Goal: Information Seeking & Learning: Learn about a topic

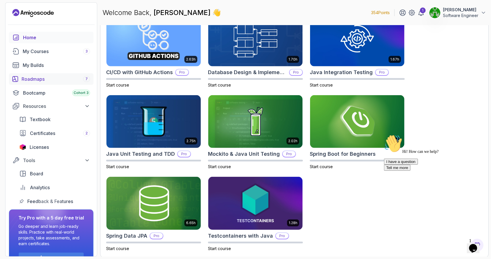
click at [57, 74] on link "Roadmaps 7" at bounding box center [51, 79] width 85 height 12
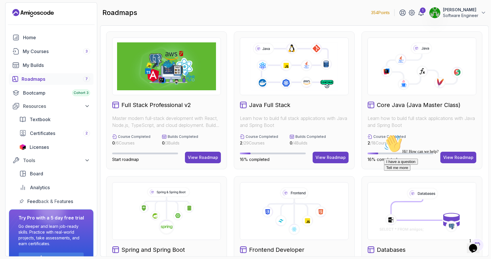
click at [454, 154] on div "Hi! How can we help? I have a question Tell me more" at bounding box center [436, 152] width 104 height 36
click at [448, 153] on div "Hi! How can we help? I have a question Tell me more" at bounding box center [436, 152] width 104 height 36
click at [410, 74] on icon at bounding box center [413, 69] width 52 height 30
click at [450, 154] on div "Hi! How can we help? I have a question Tell me more" at bounding box center [436, 152] width 104 height 36
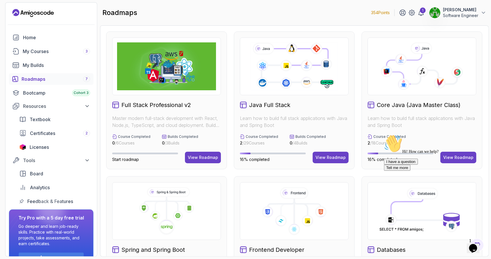
drag, startPoint x: 68, startPoint y: 22, endPoint x: 422, endPoint y: 71, distance: 357.6
click at [471, 121] on p "Learn how to build full stack applications with Java and Spring Boot" at bounding box center [422, 122] width 109 height 14
click at [422, 71] on icon at bounding box center [423, 71] width 12 height 12
click at [43, 92] on div "Bootcamp Cohort 3" at bounding box center [56, 92] width 67 height 7
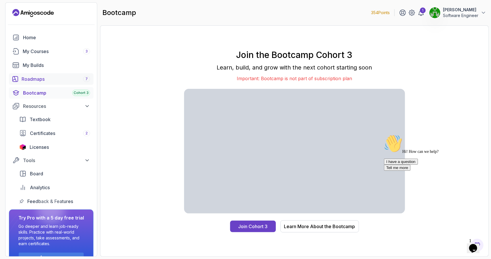
click at [36, 84] on link "Roadmaps 7" at bounding box center [51, 79] width 85 height 12
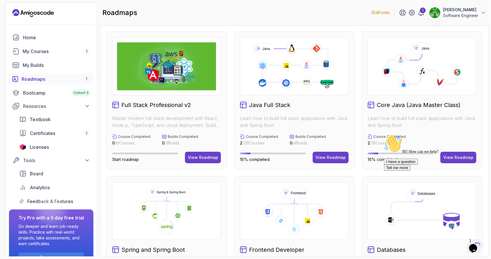
click at [461, 149] on div "Hi! How can we help? I have a question Tell me more" at bounding box center [436, 152] width 104 height 36
click at [461, 154] on div "Hi! How can we help? I have a question Tell me more" at bounding box center [436, 152] width 104 height 36
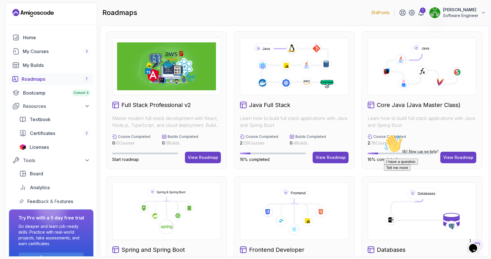
click at [461, 154] on div "Hi! How can we help? I have a question Tell me more" at bounding box center [436, 152] width 104 height 36
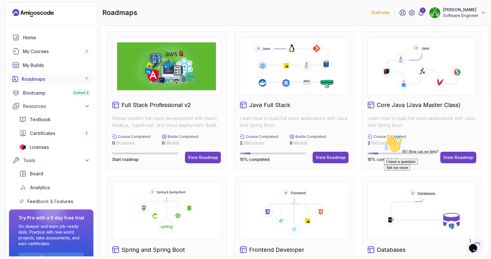
click at [461, 154] on div "Hi! How can we help? I have a question Tell me more" at bounding box center [436, 152] width 104 height 36
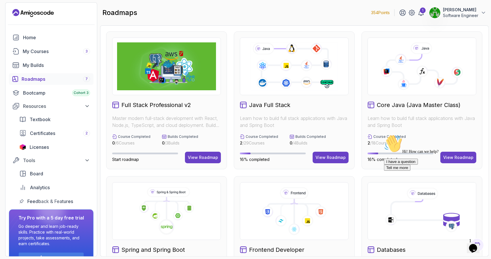
click at [461, 154] on div "Hi! How can we help? I have a question Tell me more" at bounding box center [436, 152] width 104 height 36
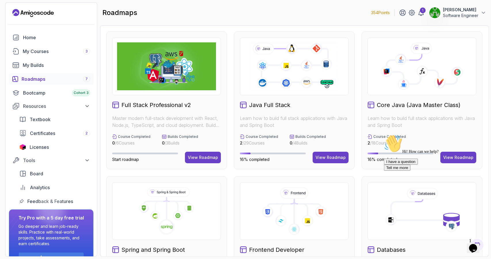
click at [461, 154] on div "Hi! How can we help? I have a question Tell me more" at bounding box center [436, 152] width 104 height 36
click at [384, 134] on icon "Chat attention grabber" at bounding box center [384, 134] width 0 height 0
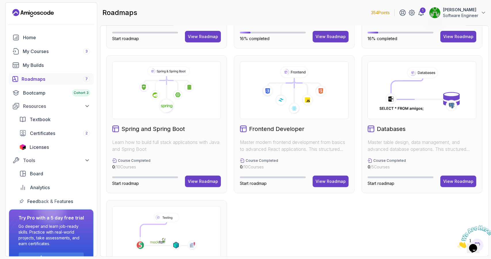
scroll to position [34, 0]
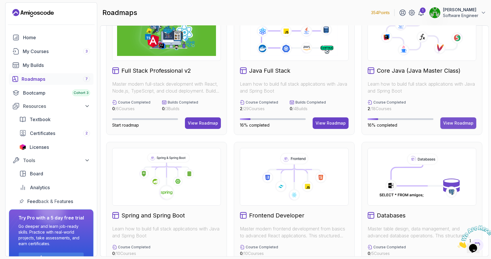
click at [453, 122] on div "View Roadmap" at bounding box center [459, 123] width 30 height 6
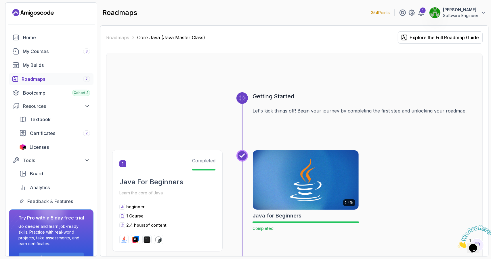
click at [465, 10] on p "[PERSON_NAME]" at bounding box center [460, 10] width 35 height 6
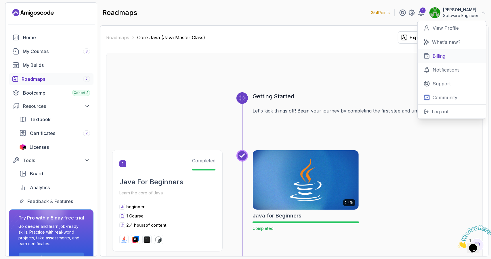
click at [439, 58] on p "Billing" at bounding box center [439, 55] width 13 height 7
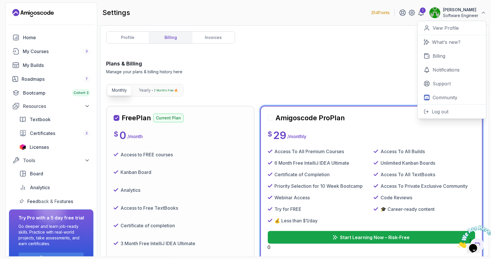
click at [352, 234] on p "Start Learning Now – Risk-Free" at bounding box center [375, 237] width 70 height 7
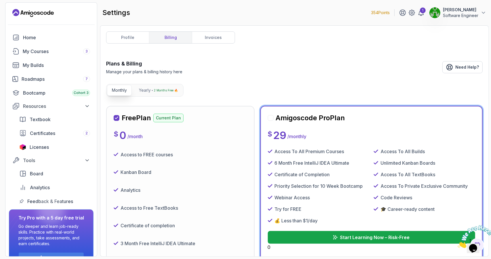
scroll to position [70, 0]
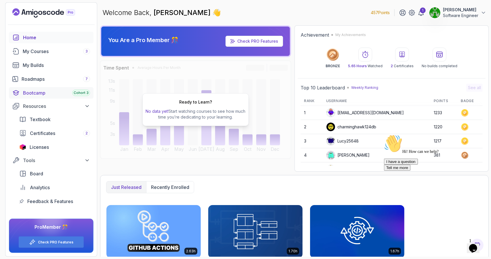
click at [48, 92] on div "Bootcamp Cohort 3" at bounding box center [56, 92] width 67 height 7
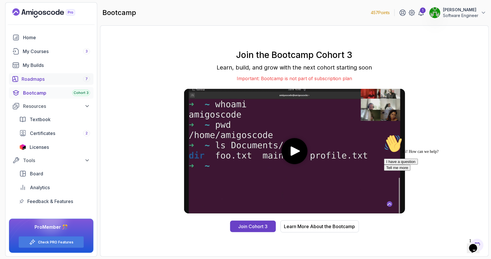
click at [55, 75] on link "Roadmaps 7" at bounding box center [51, 79] width 85 height 12
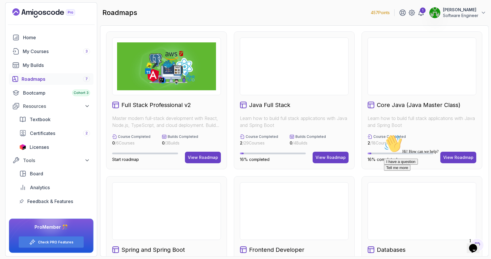
click at [461, 157] on div "Hi! How can we help? I have a question Tell me more" at bounding box center [436, 152] width 104 height 36
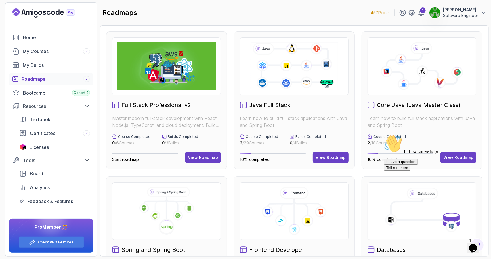
click at [455, 157] on div "Hi! How can we help? I have a question Tell me more" at bounding box center [436, 152] width 104 height 36
click at [453, 154] on div "Hi! How can we help? I have a question Tell me more" at bounding box center [436, 152] width 104 height 36
click at [460, 159] on div "Hi! How can we help? I have a question Tell me more" at bounding box center [436, 152] width 104 height 36
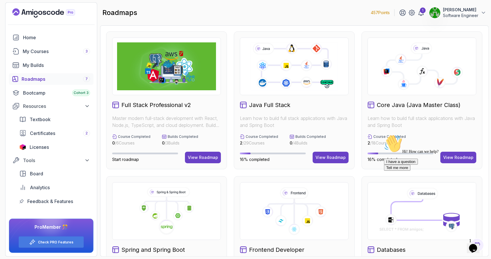
click at [460, 159] on div "Hi! How can we help? I have a question Tell me more" at bounding box center [436, 152] width 104 height 36
click at [384, 134] on icon "Chat attention grabber" at bounding box center [384, 134] width 0 height 0
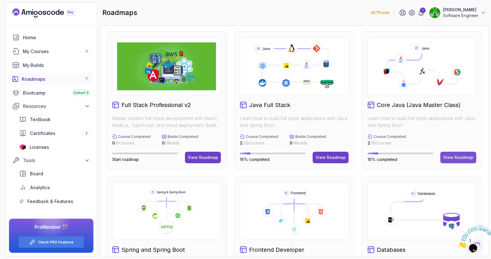
click at [453, 157] on div "View Roadmap" at bounding box center [459, 157] width 30 height 6
click at [456, 157] on div "View Roadmap" at bounding box center [459, 157] width 30 height 6
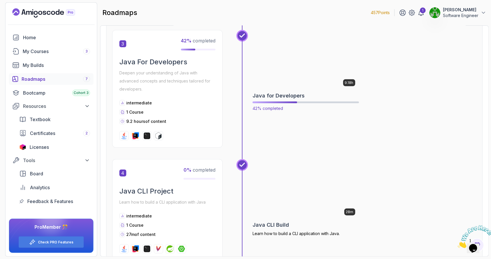
scroll to position [346, 0]
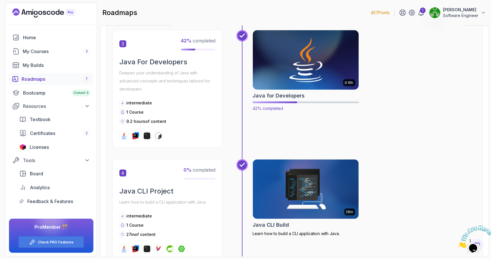
click at [285, 95] on h2 "Java for Developers" at bounding box center [279, 96] width 52 height 8
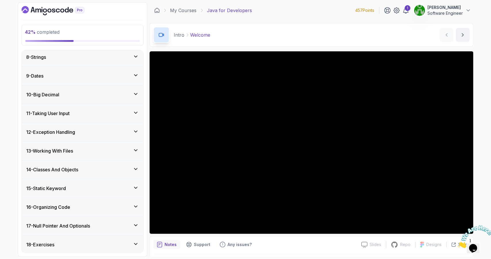
scroll to position [199, 0]
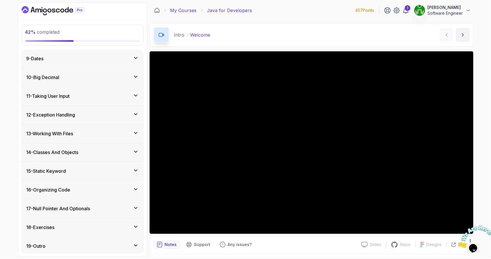
click at [192, 7] on link "My Courses" at bounding box center [183, 10] width 26 height 7
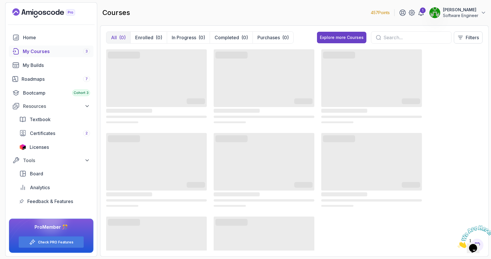
drag, startPoint x: 73, startPoint y: 53, endPoint x: 78, endPoint y: 51, distance: 5.2
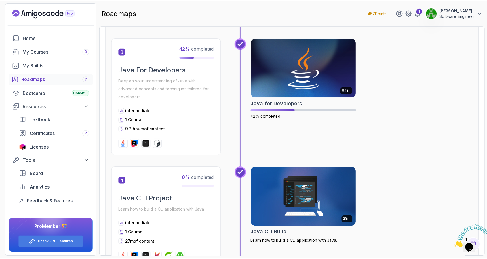
scroll to position [461, 0]
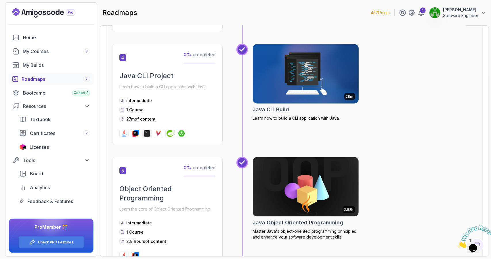
click at [291, 81] on img at bounding box center [305, 74] width 111 height 62
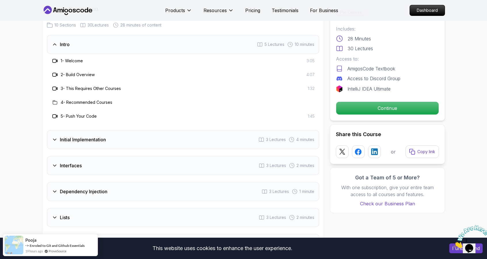
scroll to position [777, 0]
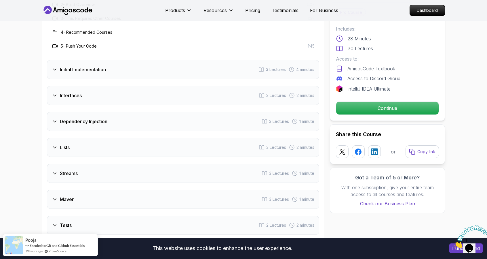
click at [79, 100] on div "Interfaces 3 Lectures 2 minutes" at bounding box center [183, 95] width 272 height 19
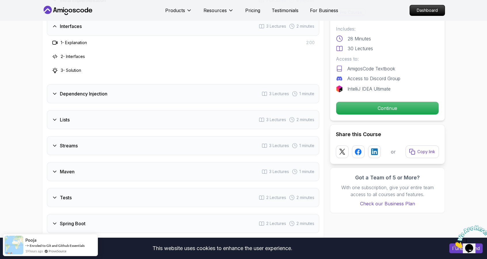
click at [91, 96] on div "Dependency Injection 3 Lectures 1 minute" at bounding box center [183, 93] width 272 height 19
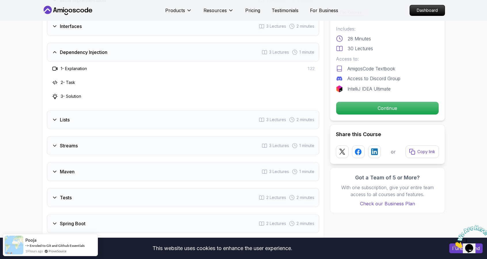
click at [94, 117] on div "Lists 3 Lectures 2 minutes" at bounding box center [183, 119] width 272 height 19
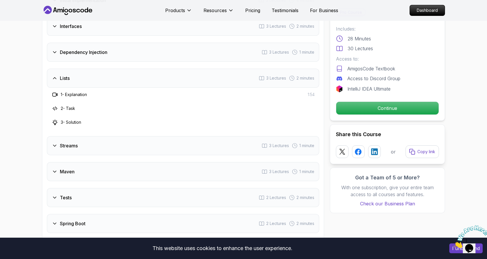
click at [83, 144] on div "Streams 3 Lectures 1 minute" at bounding box center [183, 145] width 272 height 19
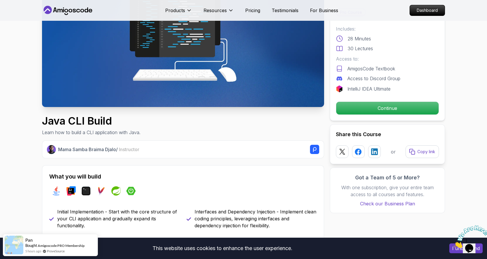
scroll to position [86, 0]
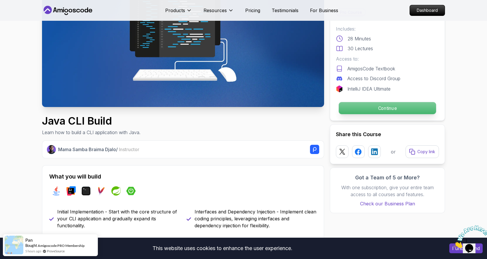
click at [349, 110] on p "Continue" at bounding box center [387, 108] width 97 height 12
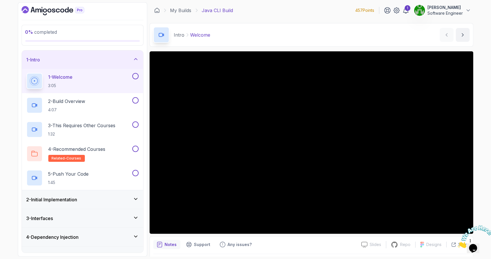
drag, startPoint x: 487, startPoint y: 224, endPoint x: 942, endPoint y: 447, distance: 507.1
click at [458, 243] on icon "Close" at bounding box center [458, 245] width 0 height 5
click at [69, 201] on h3 "2 - Initial Implementation" at bounding box center [51, 199] width 51 height 7
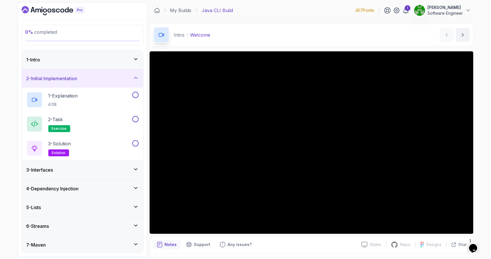
click at [118, 80] on div "2 - Initial Implementation" at bounding box center [82, 78] width 112 height 7
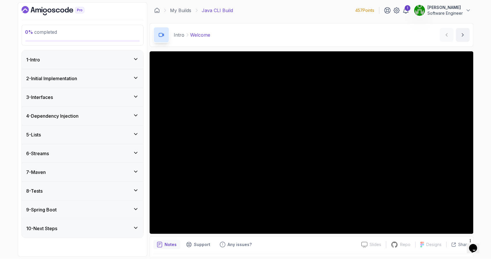
click at [22, 69] on button "2 - Initial Implementation" at bounding box center [83, 78] width 122 height 18
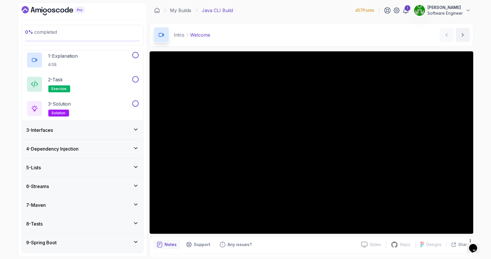
scroll to position [56, 0]
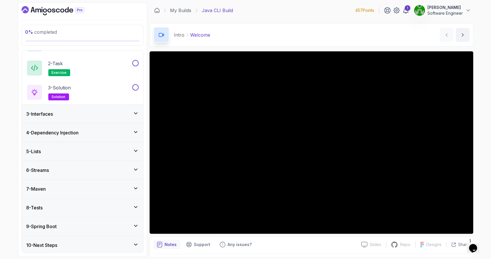
click at [67, 223] on div "9 - Spring Boot" at bounding box center [82, 226] width 112 height 7
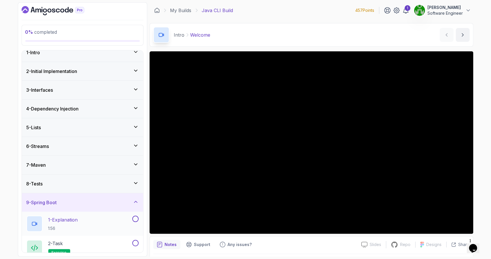
scroll to position [32, 0]
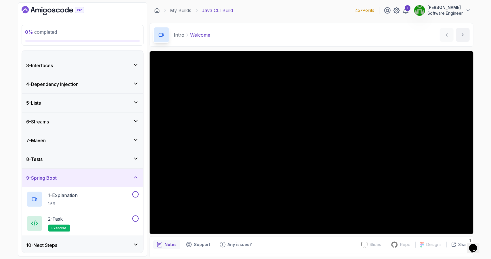
click at [94, 178] on div "9 - Spring Boot" at bounding box center [82, 177] width 112 height 7
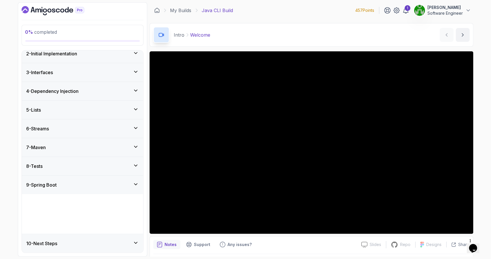
scroll to position [0, 0]
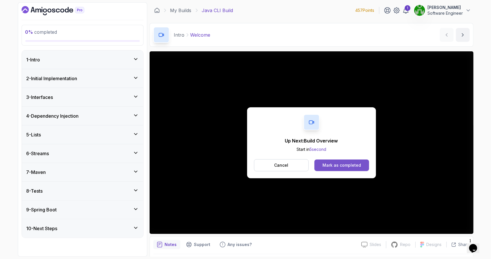
click at [319, 167] on button "Mark as completed" at bounding box center [342, 165] width 54 height 12
